Goal: Information Seeking & Learning: Learn about a topic

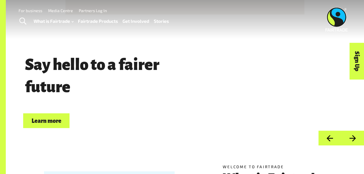
click at [62, 124] on link "Learn more" at bounding box center [46, 121] width 46 height 15
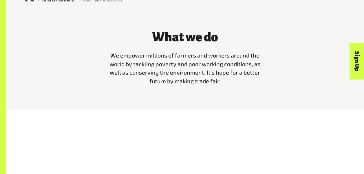
scroll to position [158, 0]
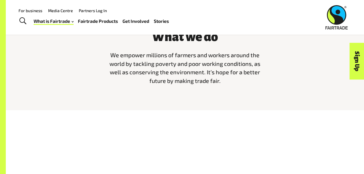
click at [238, 79] on p "We empower millions of farmers and workers around the world by tackling poverty…" at bounding box center [185, 68] width 158 height 34
drag, startPoint x: 226, startPoint y: 74, endPoint x: 215, endPoint y: 71, distance: 11.1
click at [215, 71] on span "We empower millions of farmers and workers around the world by tackling poverty…" at bounding box center [185, 68] width 151 height 33
click at [189, 65] on span "We empower millions of farmers and workers around the world by tackling poverty…" at bounding box center [185, 68] width 151 height 33
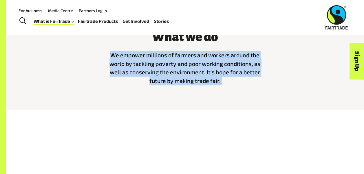
click at [189, 65] on span "We empower millions of farmers and workers around the world by tackling poverty…" at bounding box center [185, 68] width 151 height 33
drag, startPoint x: 189, startPoint y: 65, endPoint x: 227, endPoint y: 87, distance: 43.5
click at [227, 87] on div "What we do We empower millions of farmers and workers around the world by tackl…" at bounding box center [185, 56] width 165 height 67
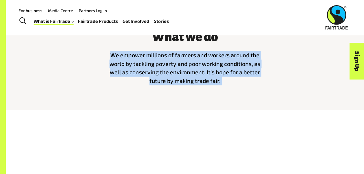
click at [202, 79] on span "We empower millions of farmers and workers around the world by tackling poverty…" at bounding box center [185, 68] width 151 height 33
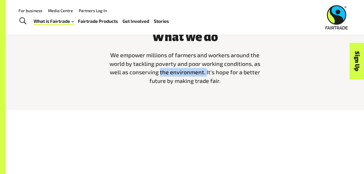
drag, startPoint x: 206, startPoint y: 72, endPoint x: 158, endPoint y: 75, distance: 47.9
click at [158, 75] on span "We empower millions of farmers and workers around the world by tackling poverty…" at bounding box center [185, 68] width 151 height 33
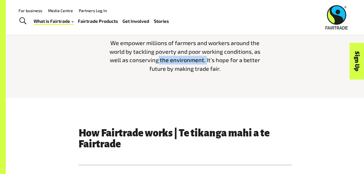
scroll to position [163, 0]
